Goal: Check status: Check status

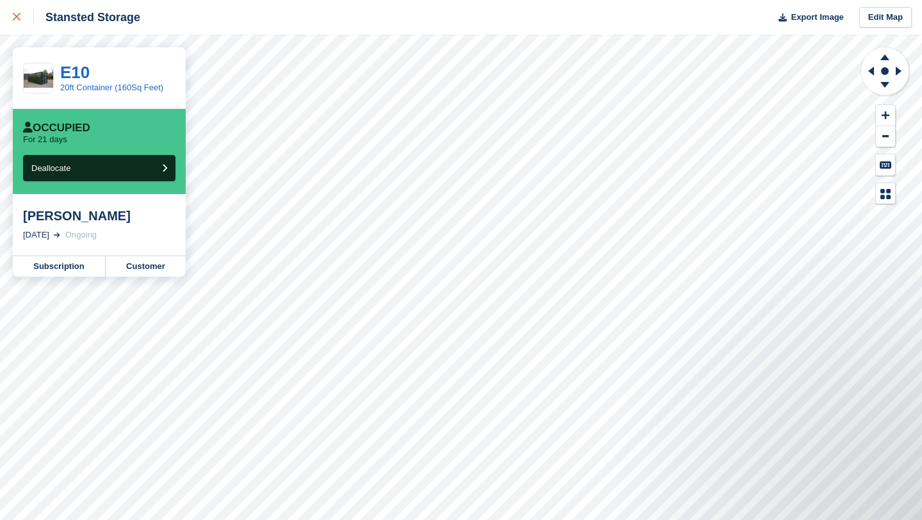
click at [19, 15] on icon at bounding box center [17, 17] width 8 height 8
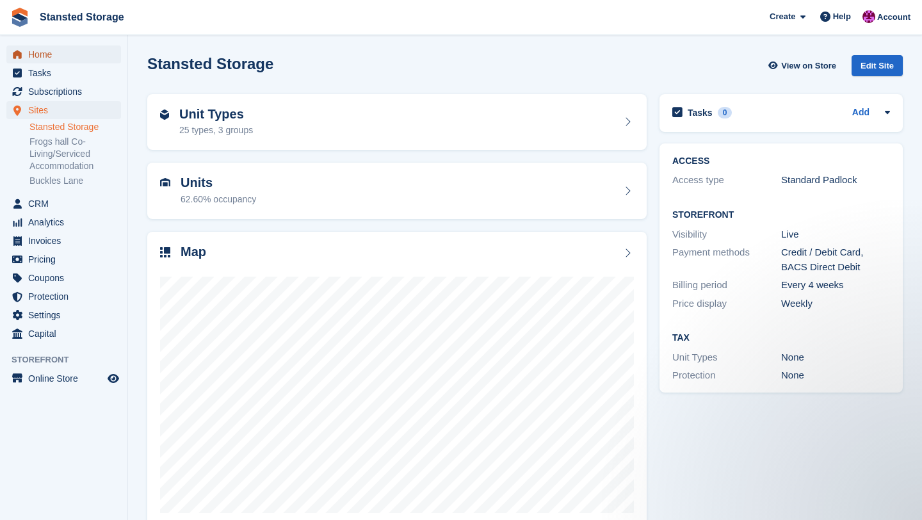
click at [69, 52] on span "Home" at bounding box center [66, 54] width 77 height 18
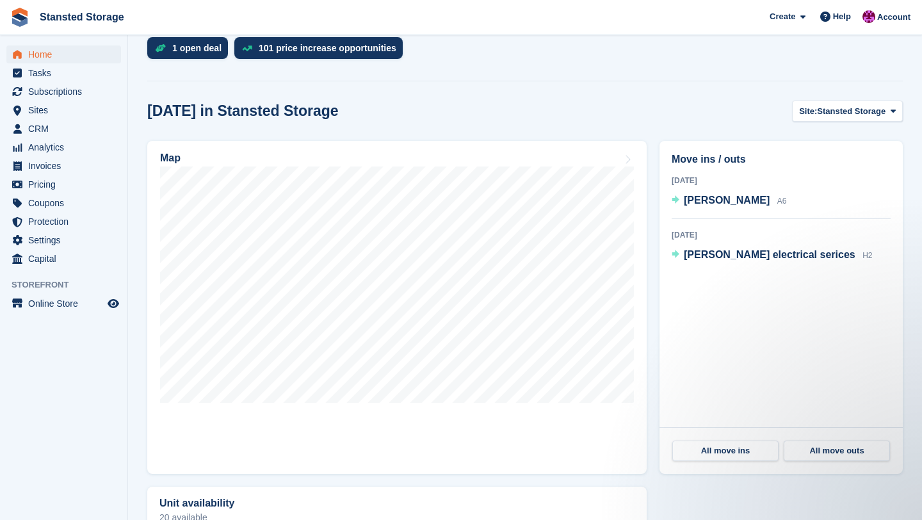
scroll to position [309, 0]
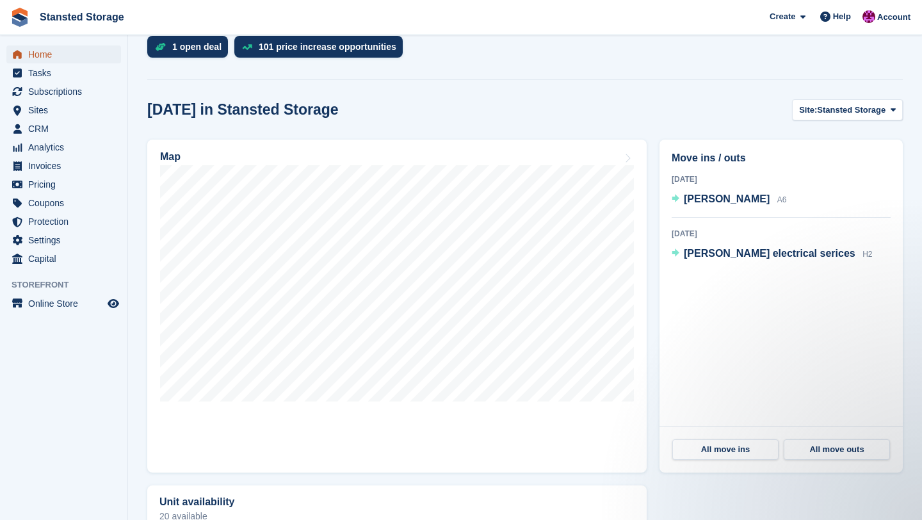
click at [69, 52] on span "Home" at bounding box center [66, 54] width 77 height 18
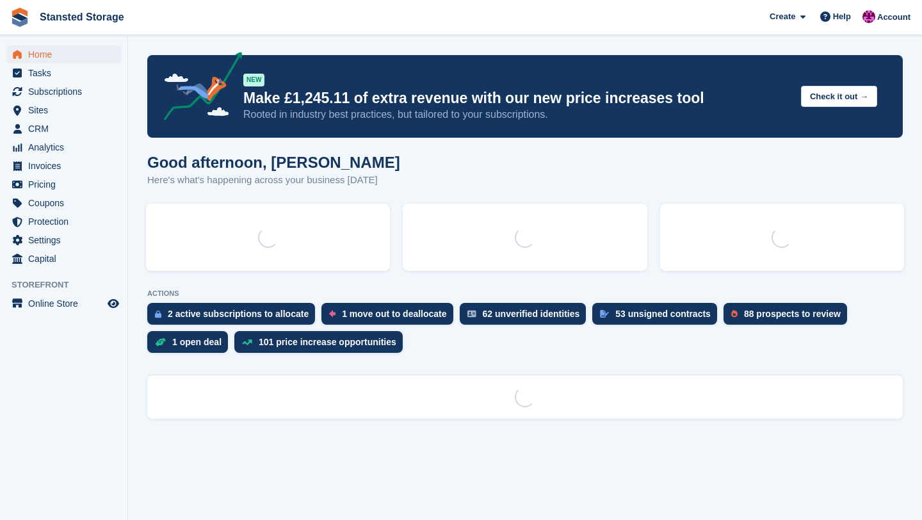
scroll to position [0, 0]
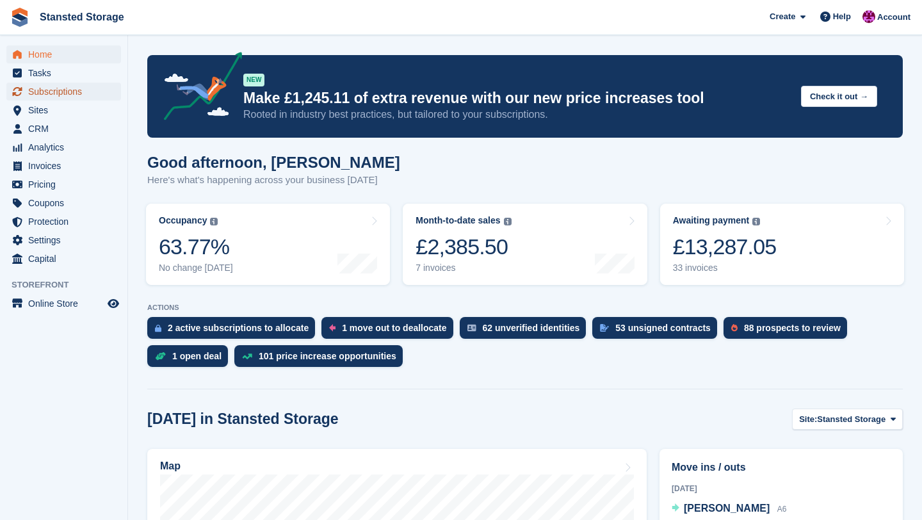
click at [65, 98] on span "Subscriptions" at bounding box center [66, 92] width 77 height 18
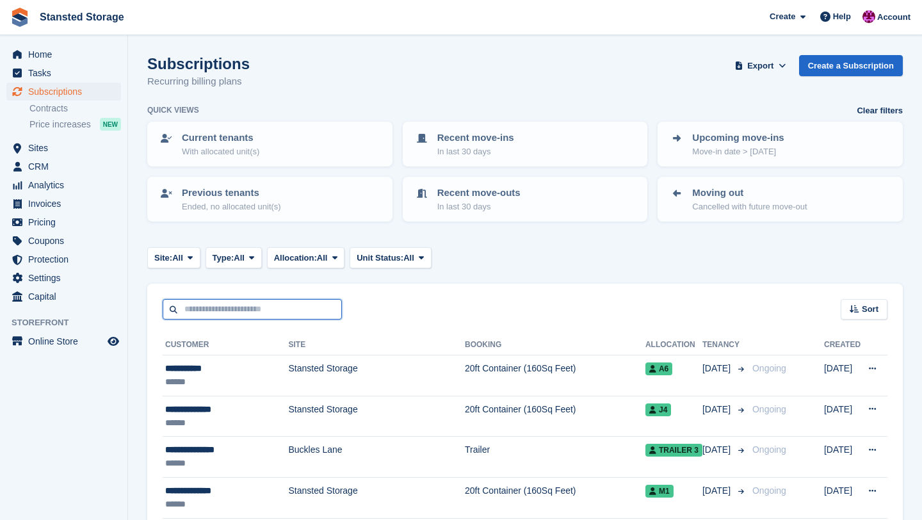
click at [232, 307] on input "text" at bounding box center [252, 309] width 179 height 21
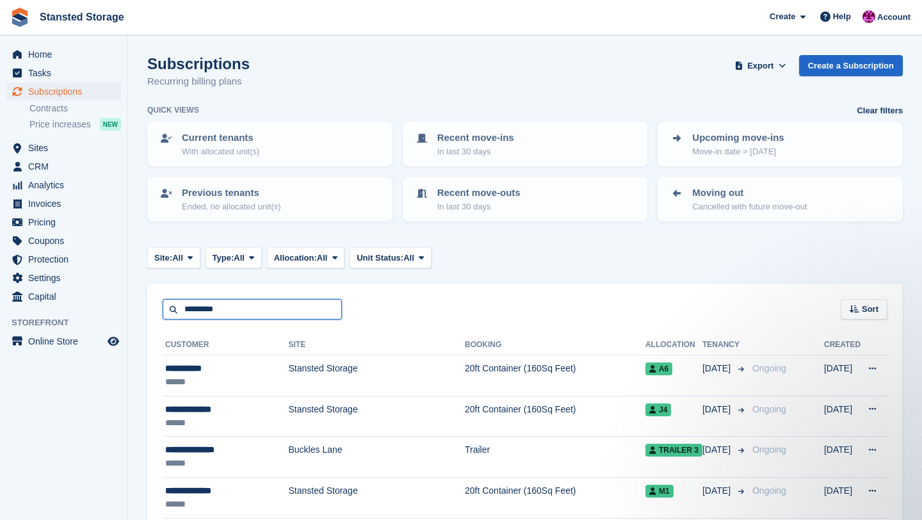
type input "*********"
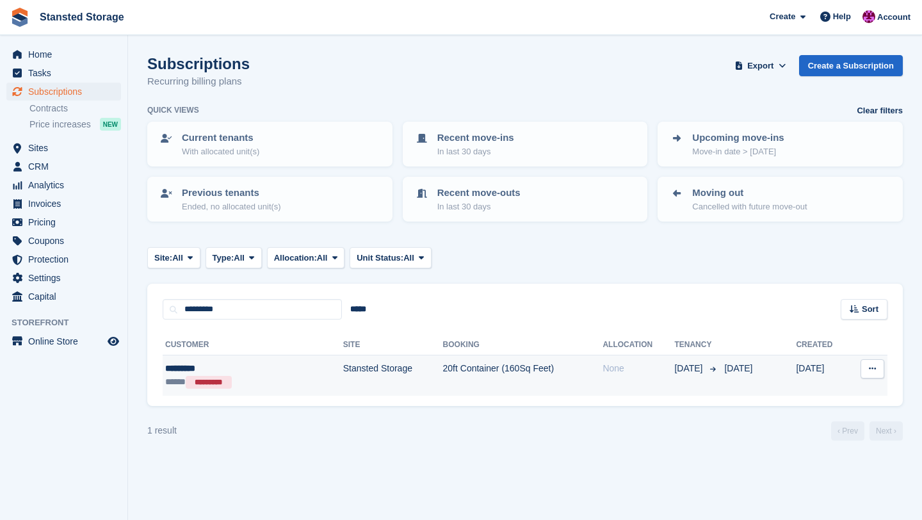
click at [360, 369] on td "Stansted Storage" at bounding box center [393, 375] width 100 height 40
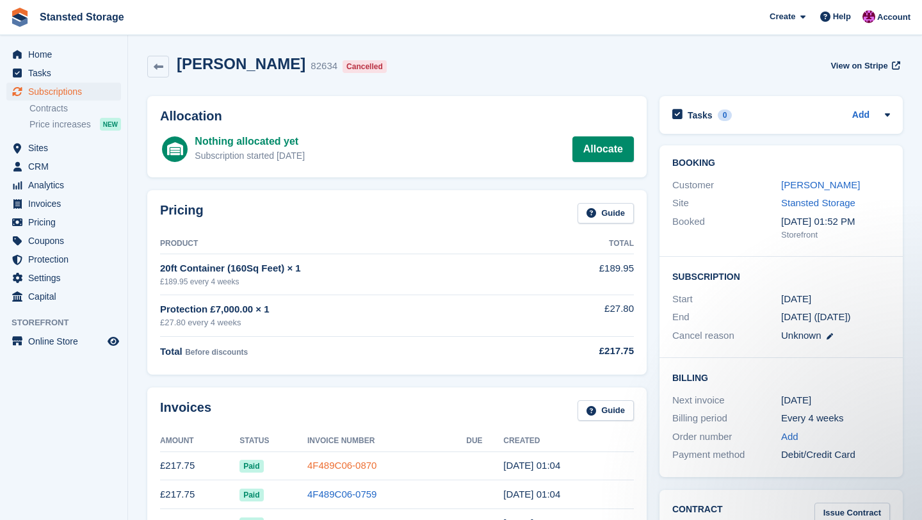
click at [348, 467] on link "4F489C06-0870" at bounding box center [341, 465] width 69 height 11
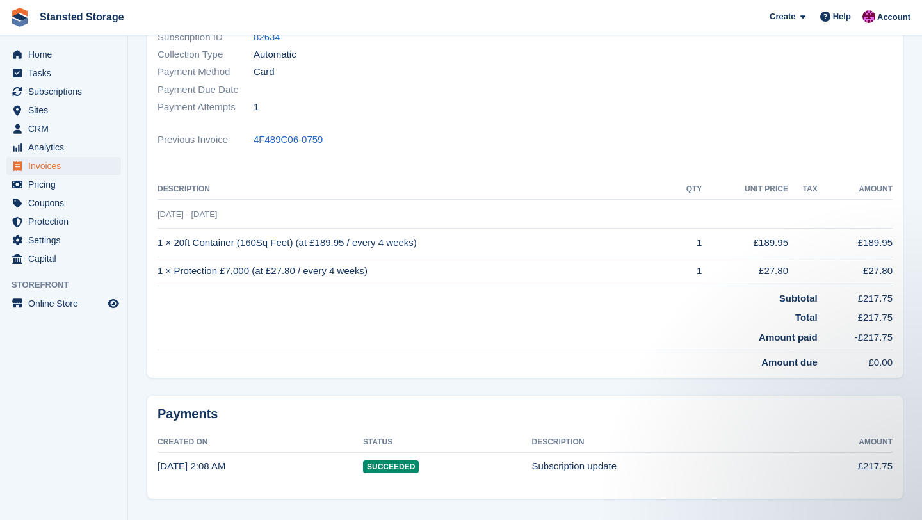
scroll to position [236, 0]
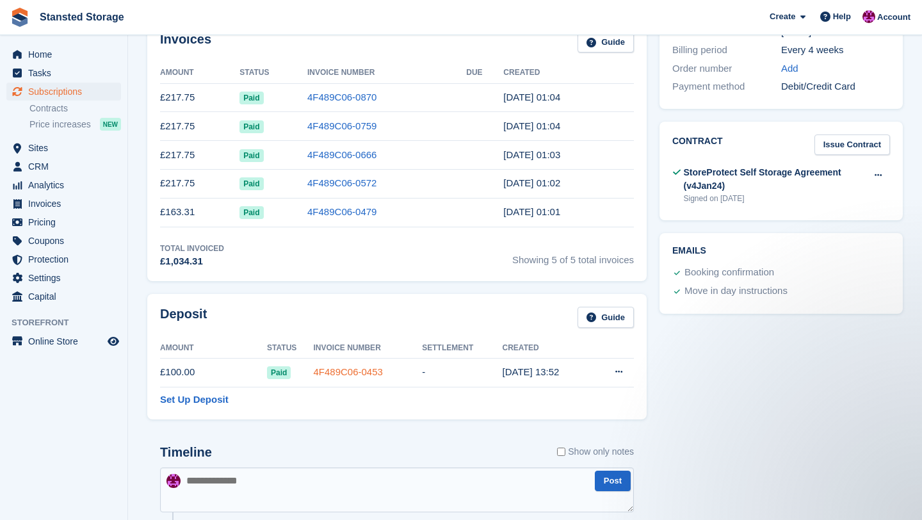
click at [375, 373] on link "4F489C06-0453" at bounding box center [347, 371] width 69 height 11
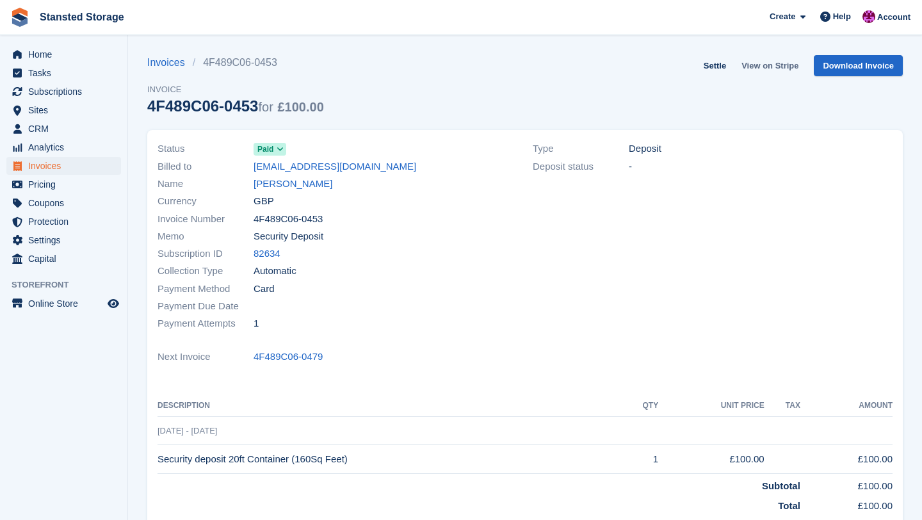
click at [763, 63] on link "View on Stripe" at bounding box center [769, 65] width 67 height 21
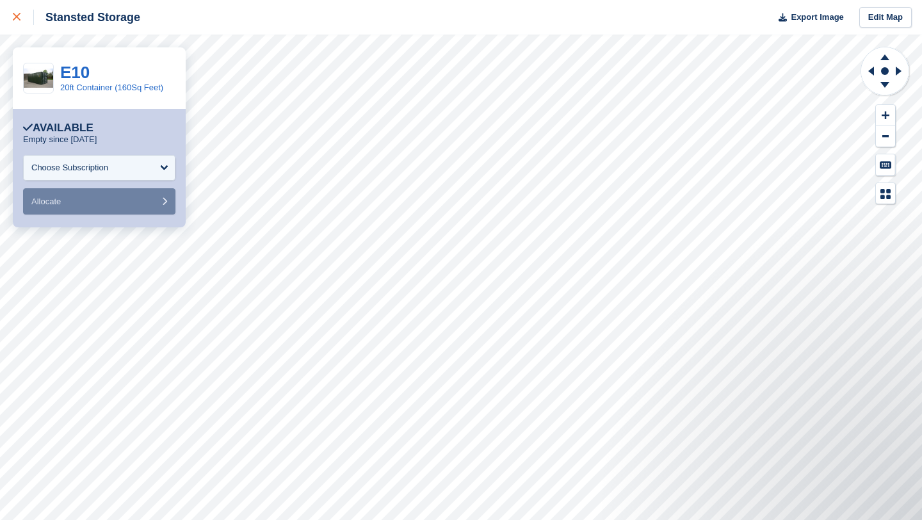
click at [13, 20] on icon at bounding box center [17, 17] width 8 height 8
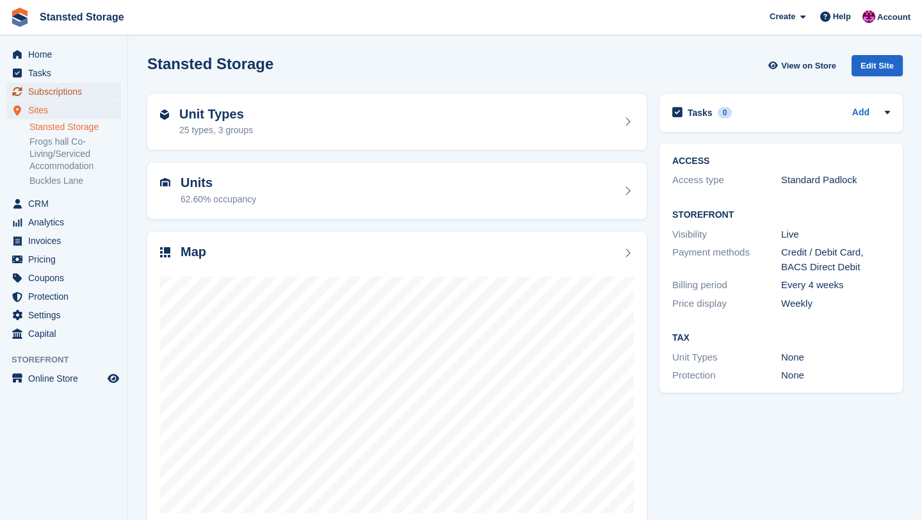
click at [85, 94] on span "Subscriptions" at bounding box center [66, 92] width 77 height 18
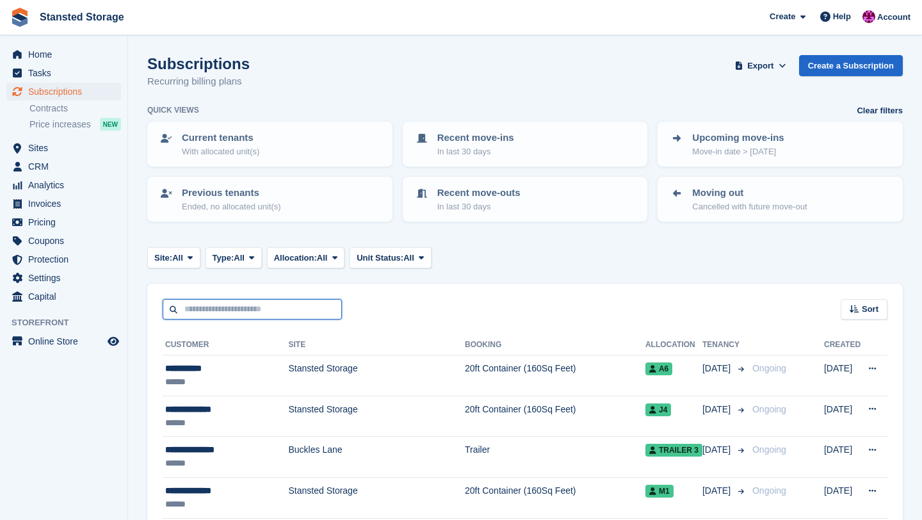
click at [236, 316] on input "text" at bounding box center [252, 309] width 179 height 21
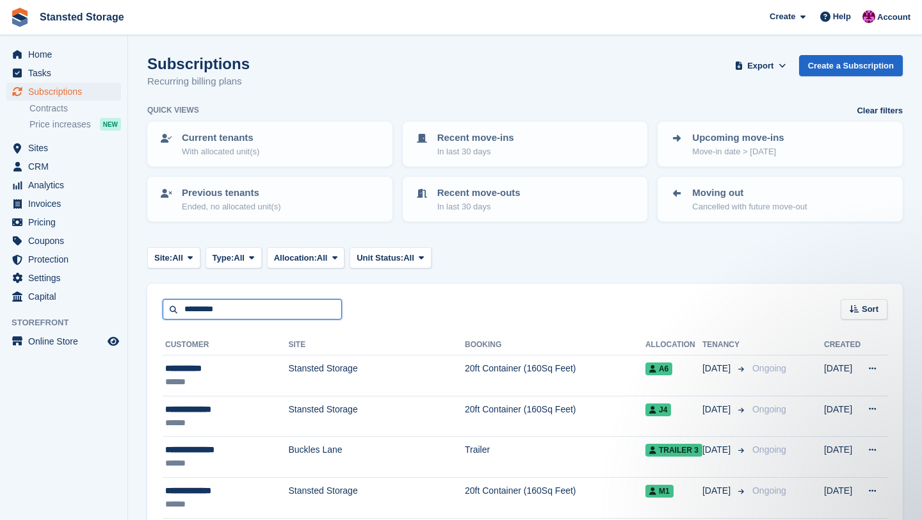
type input "*********"
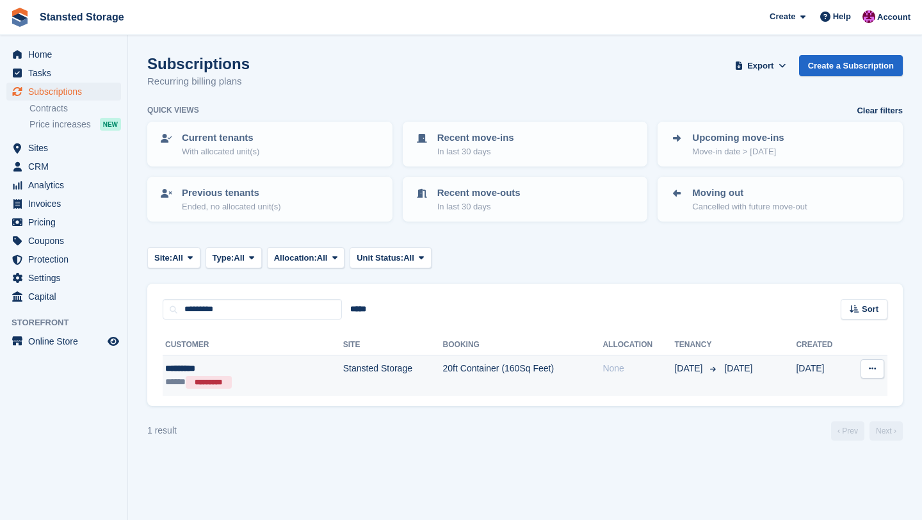
click at [343, 384] on td "Stansted Storage" at bounding box center [393, 375] width 100 height 40
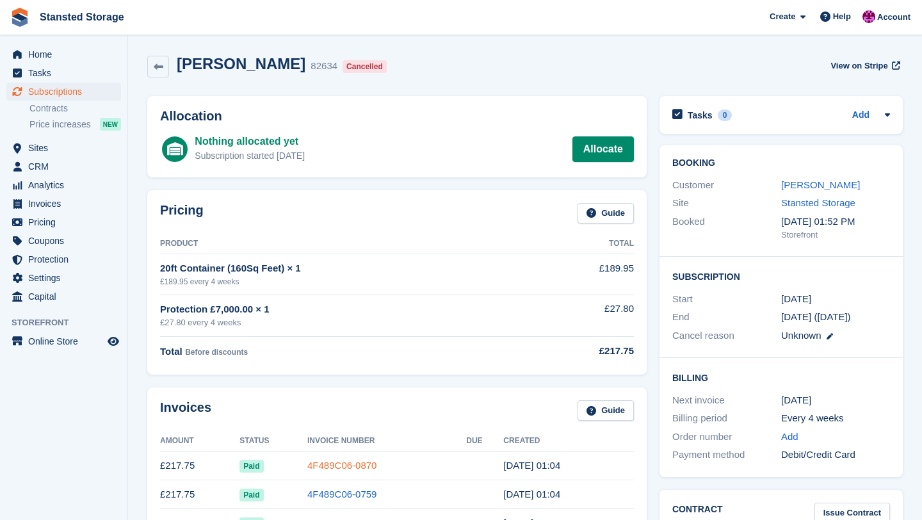
click at [316, 466] on link "4F489C06-0870" at bounding box center [341, 465] width 69 height 11
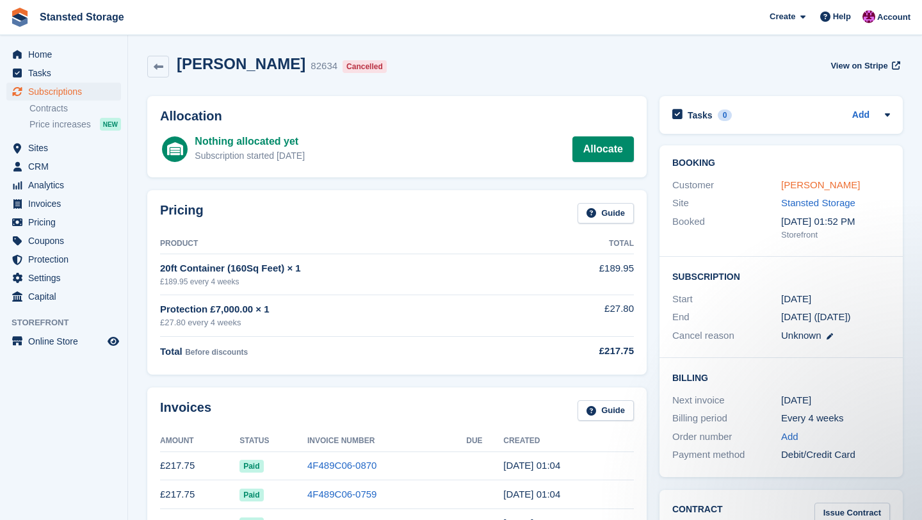
click at [809, 188] on link "[PERSON_NAME]" at bounding box center [820, 184] width 79 height 11
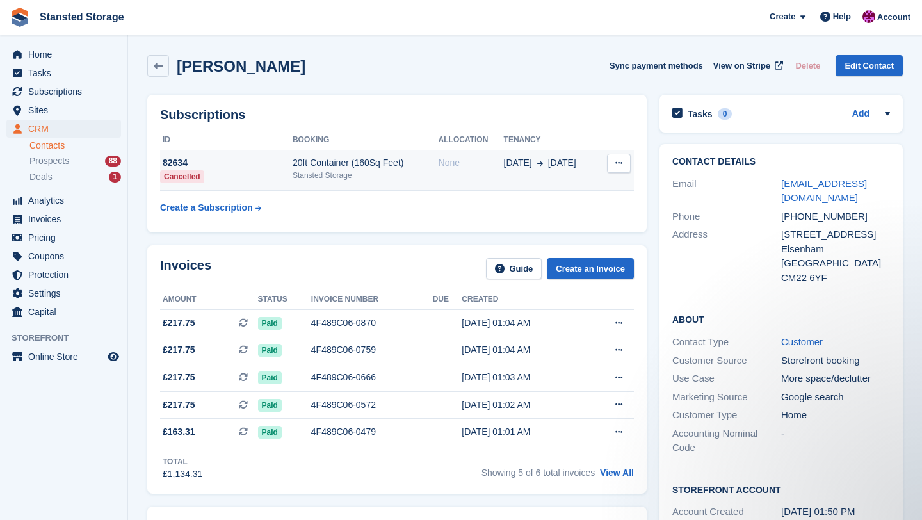
click at [563, 175] on td "29 Apr 16 Sep" at bounding box center [551, 170] width 95 height 41
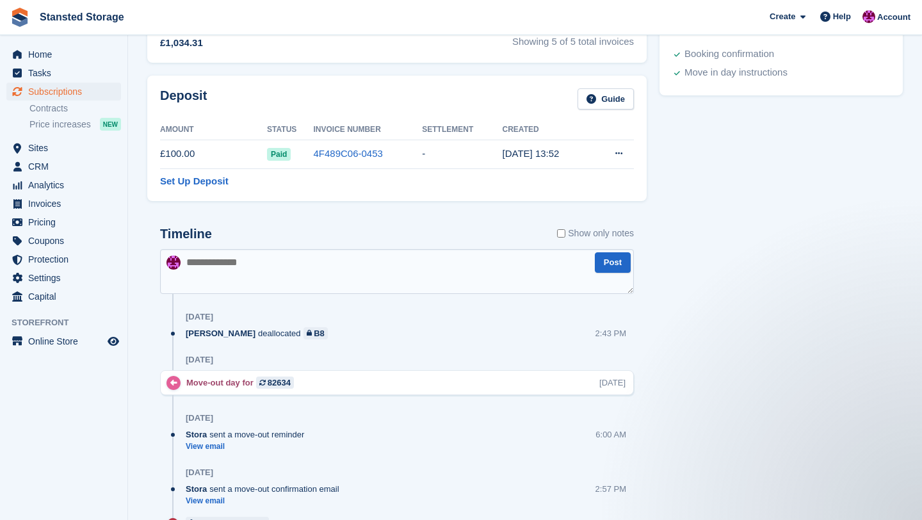
scroll to position [359, 0]
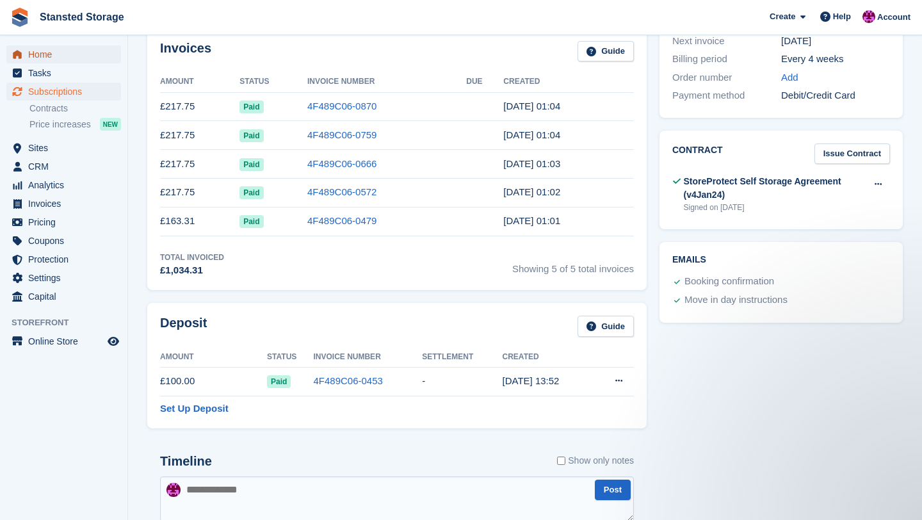
click at [99, 51] on span "Home" at bounding box center [66, 54] width 77 height 18
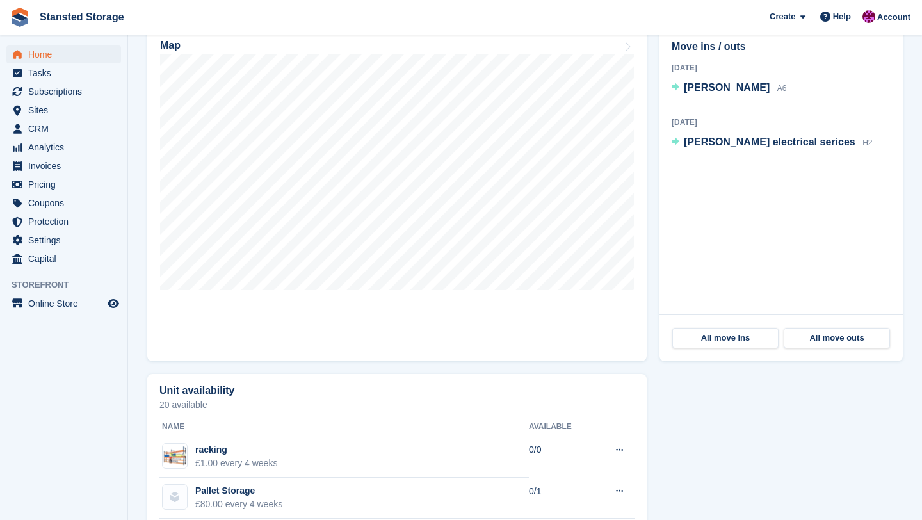
scroll to position [389, 0]
